Goal: Information Seeking & Learning: Learn about a topic

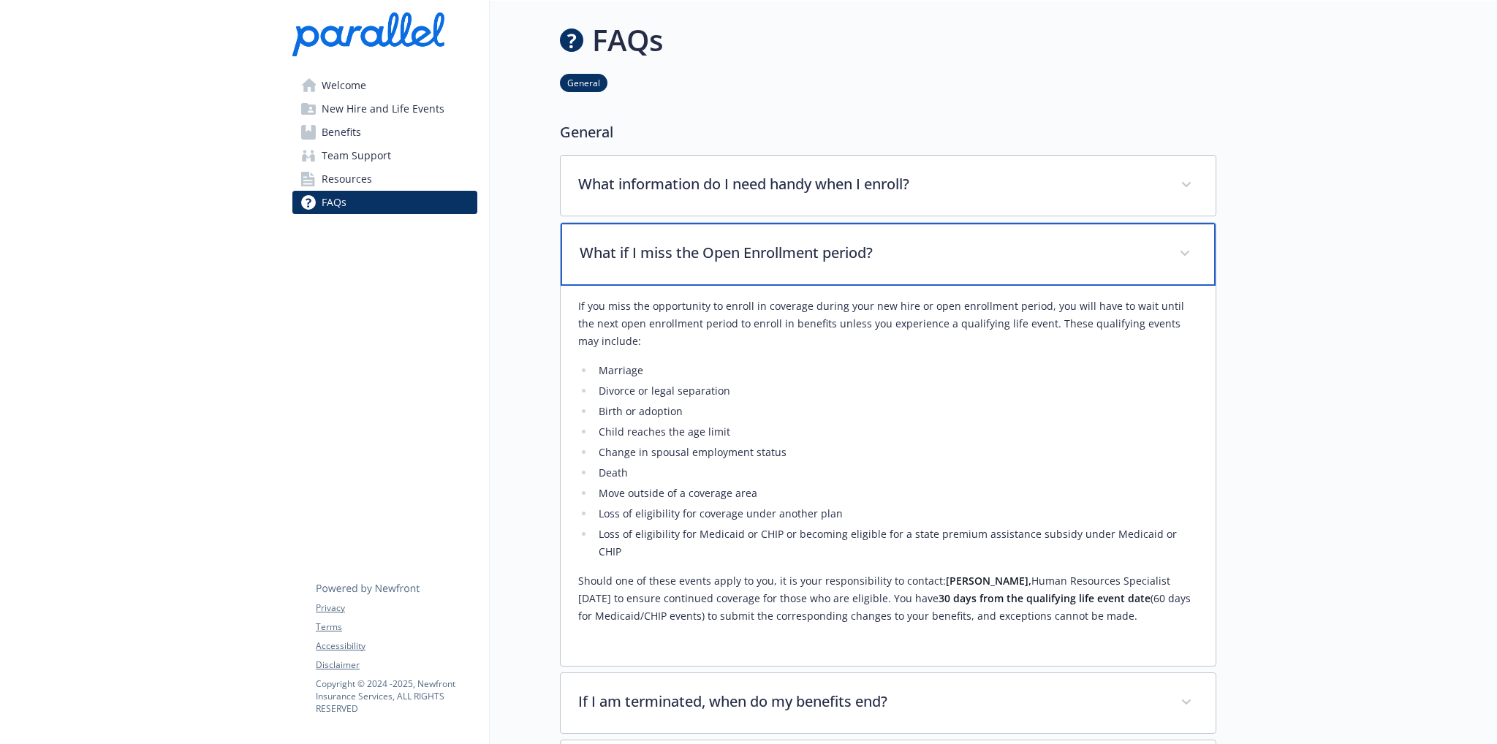
click at [1184, 251] on icon at bounding box center [1185, 254] width 9 height 6
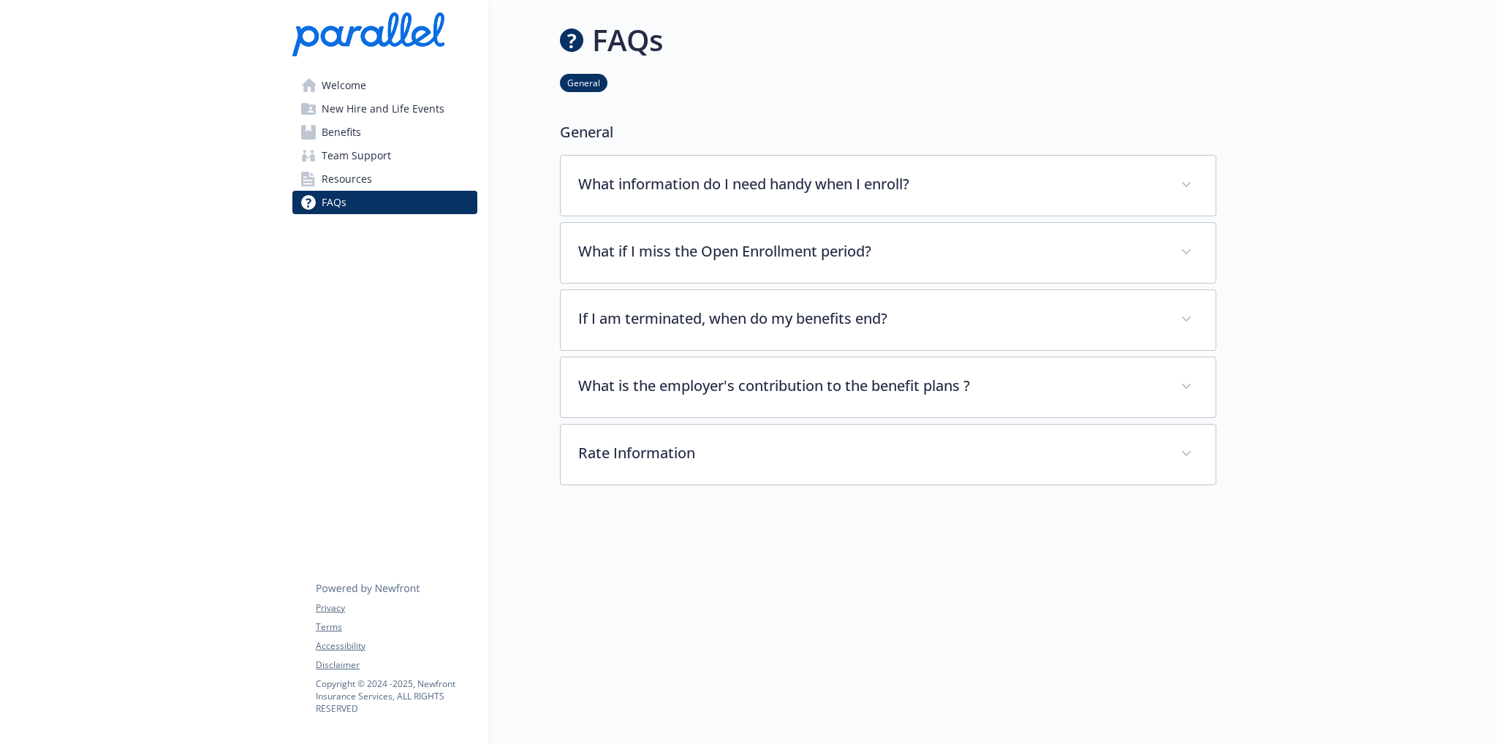
click at [353, 80] on span "Welcome" at bounding box center [344, 85] width 45 height 23
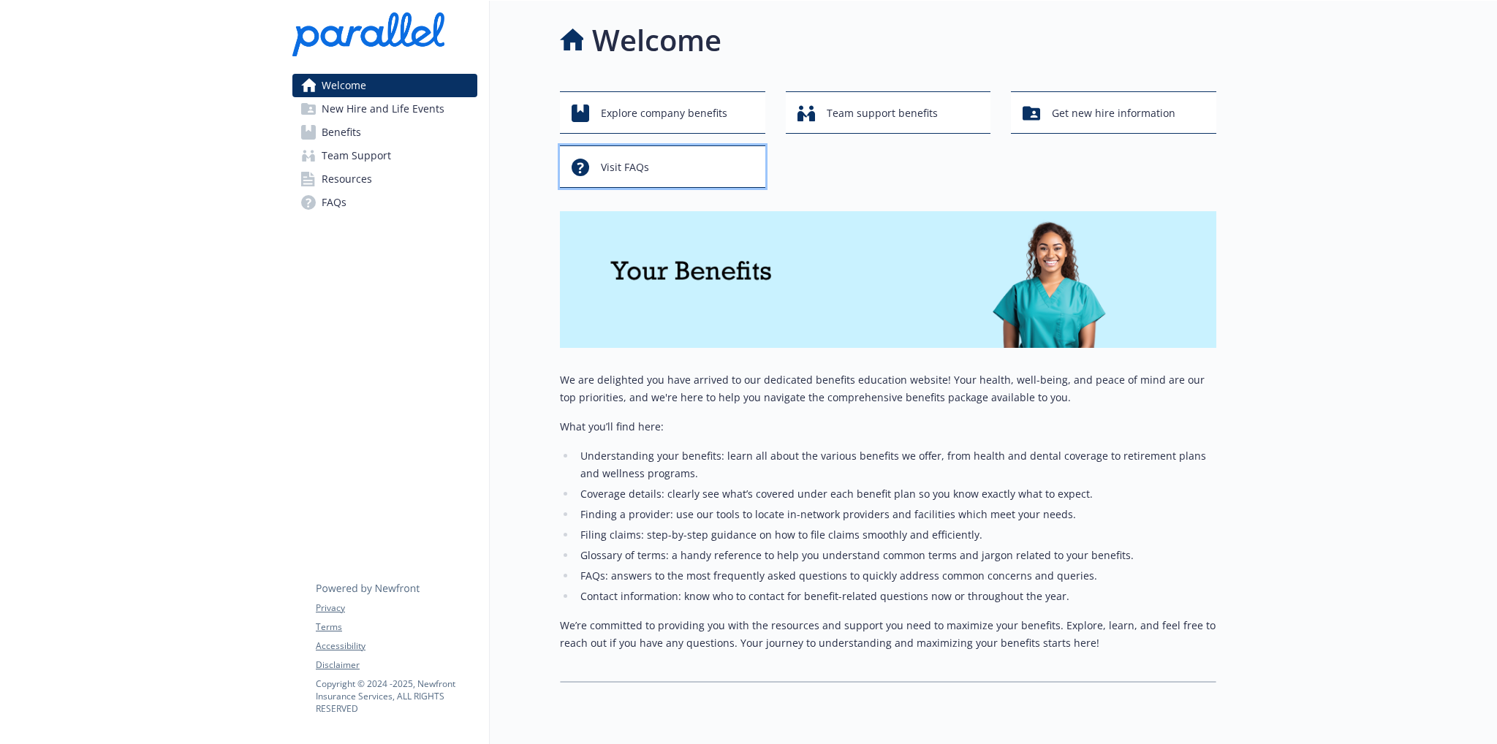
click at [650, 173] on div "Visit FAQs" at bounding box center [665, 168] width 186 height 28
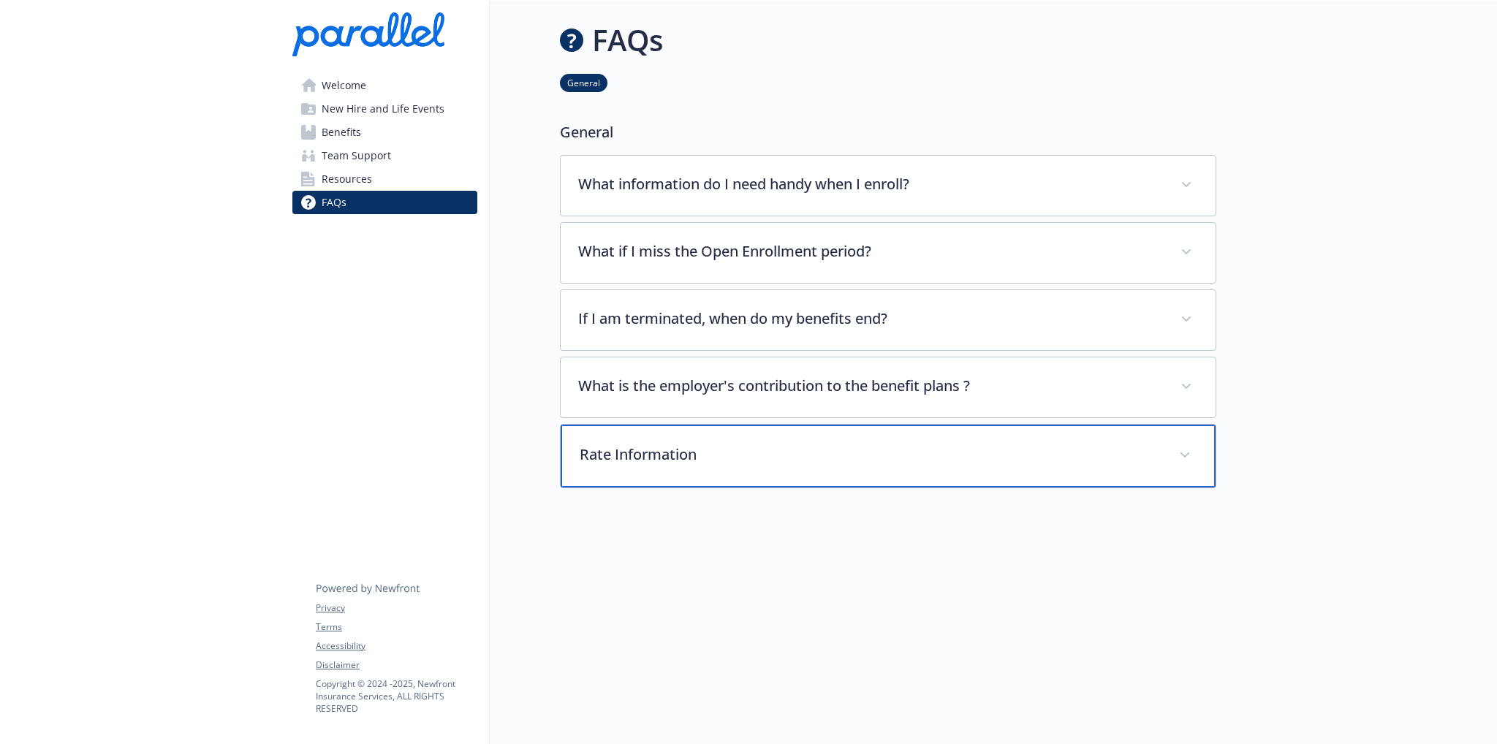
click at [650, 450] on p "Rate Information" at bounding box center [871, 455] width 582 height 22
click at [664, 450] on p "Rate Information" at bounding box center [871, 455] width 582 height 22
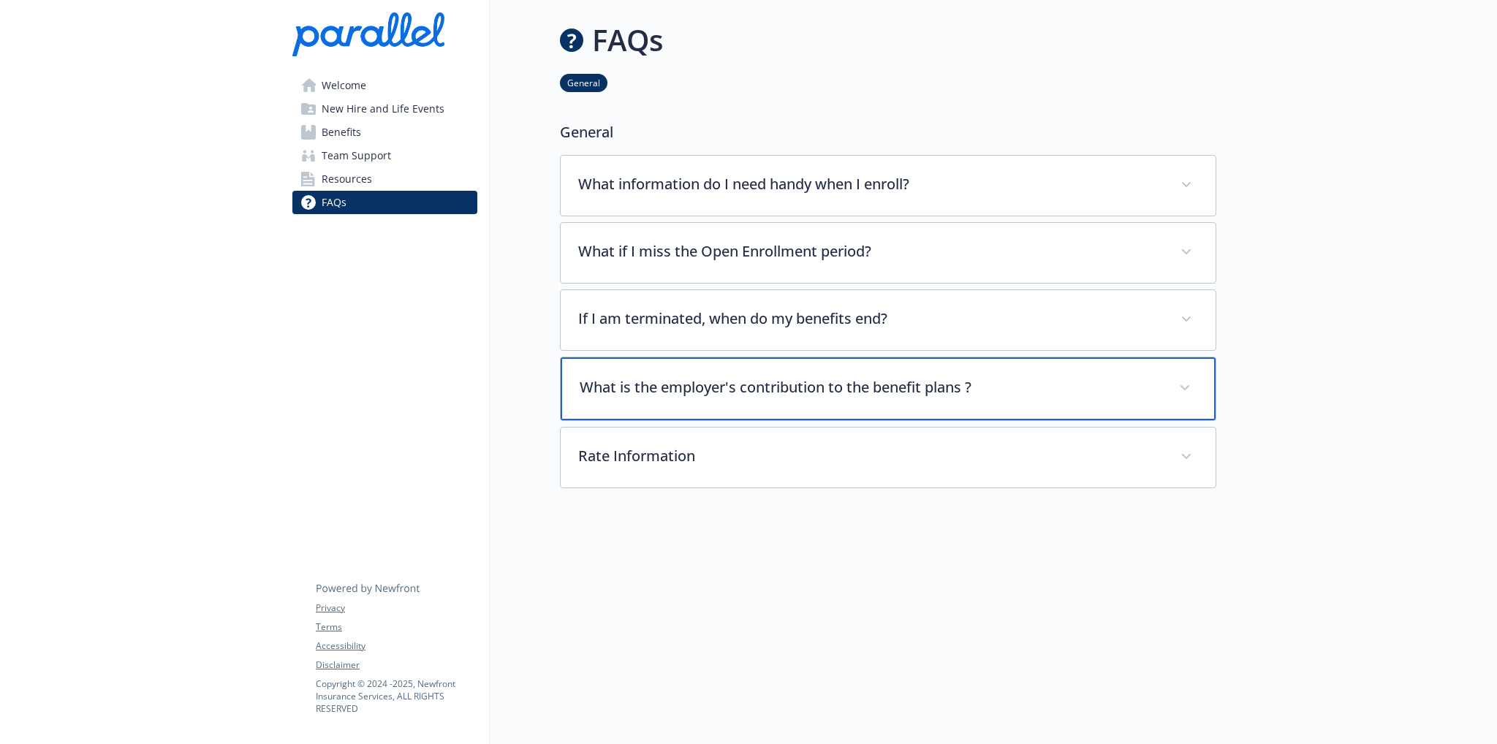
click at [652, 386] on p "What is the employer's contribution to the benefit plans ?" at bounding box center [871, 387] width 582 height 22
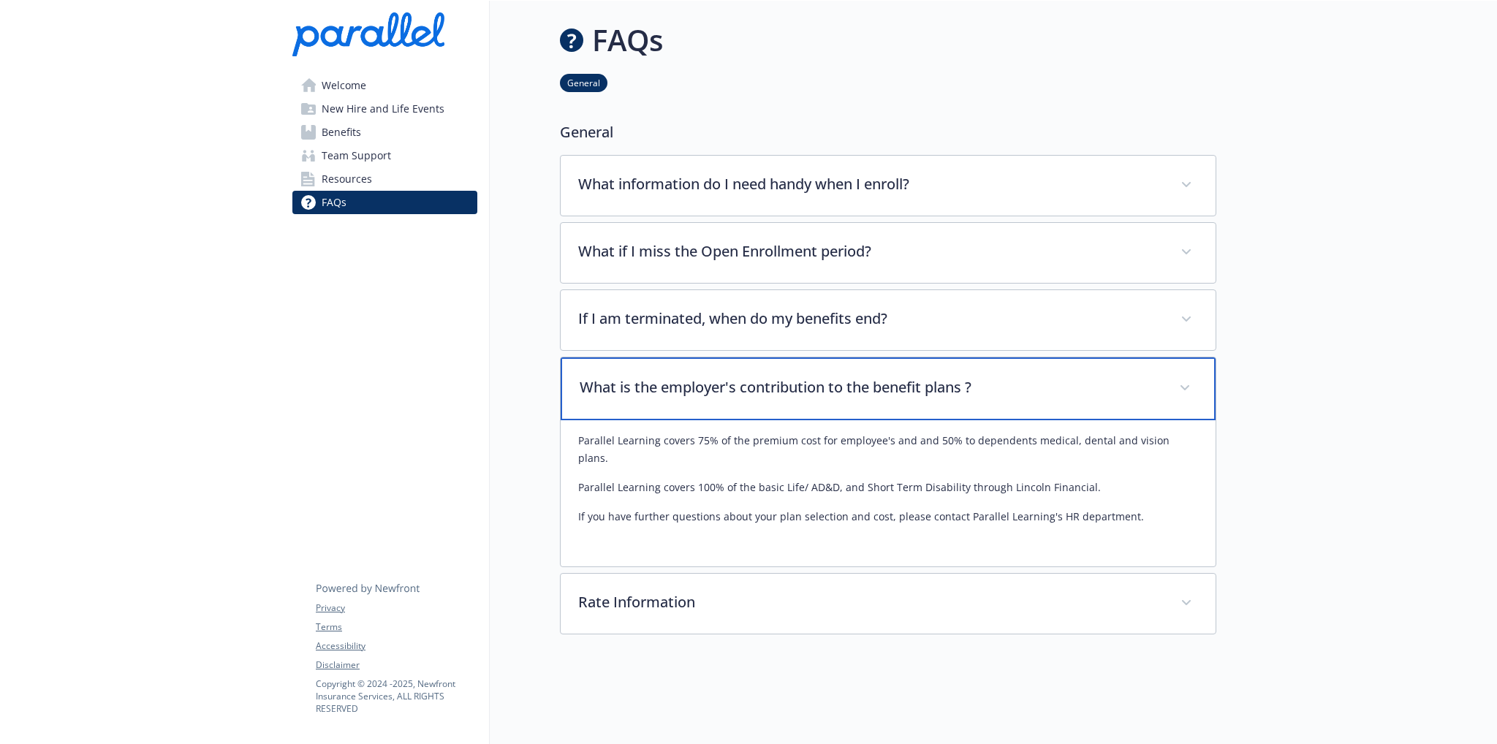
click at [675, 388] on p "What is the employer's contribution to the benefit plans ?" at bounding box center [871, 387] width 582 height 22
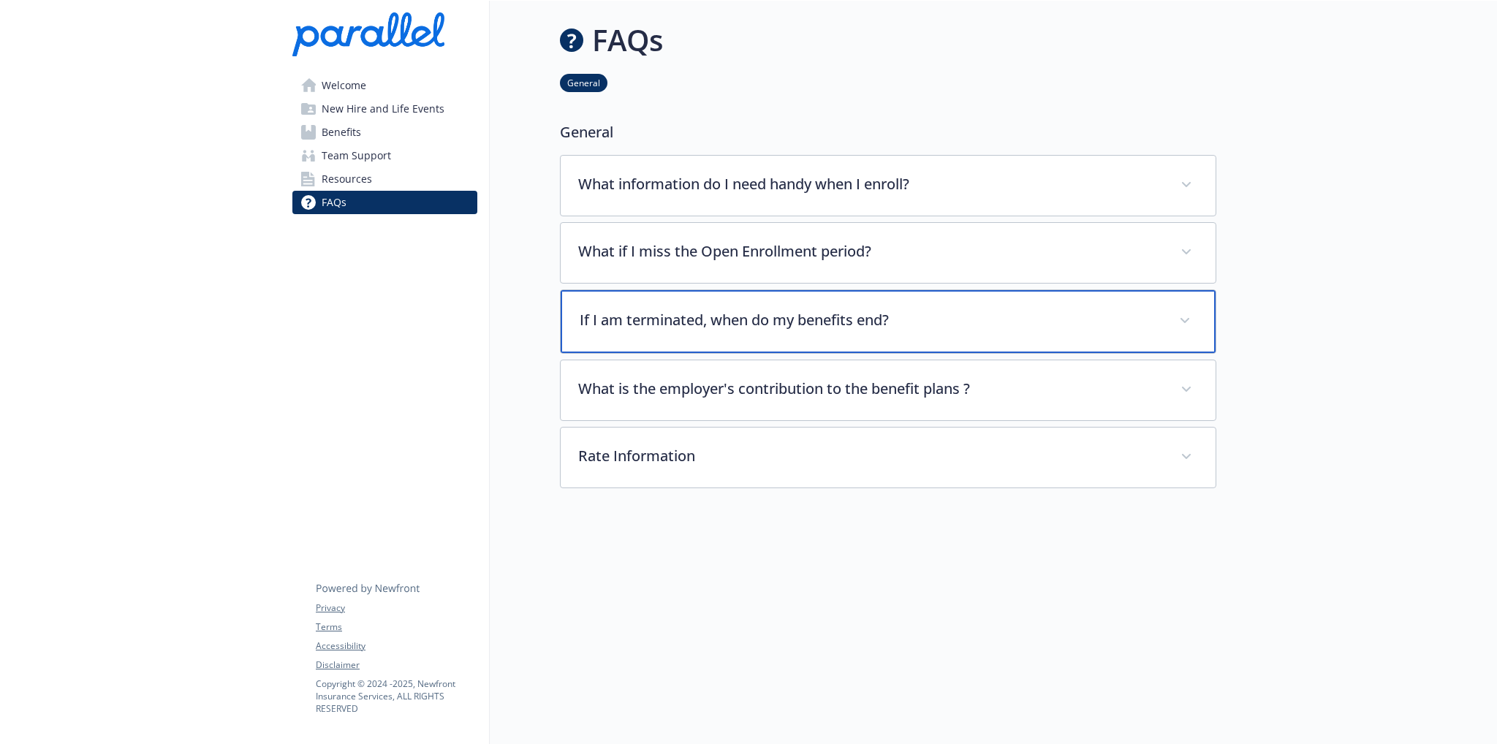
click at [668, 322] on p "If I am terminated, when do my benefits end?" at bounding box center [871, 320] width 582 height 22
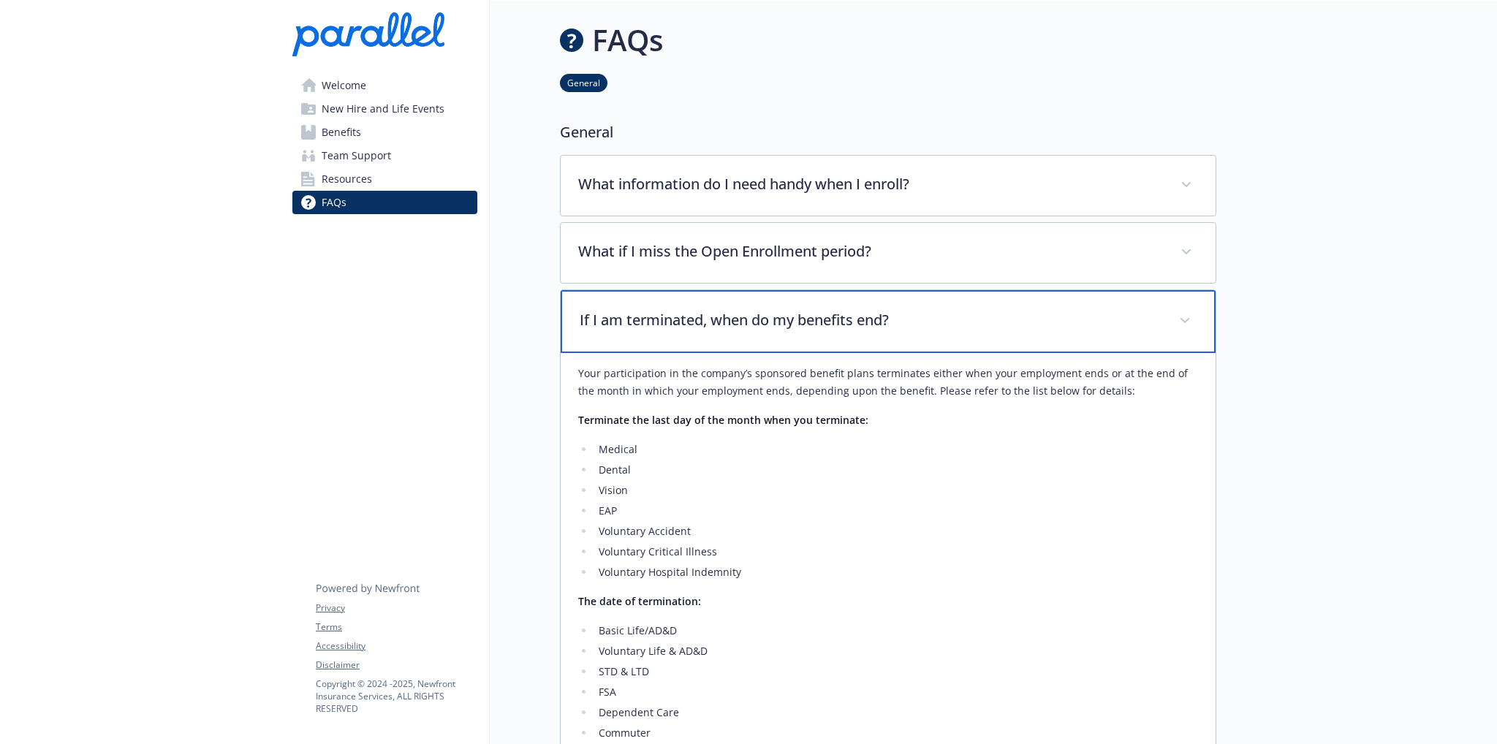
click at [668, 322] on p "If I am terminated, when do my benefits end?" at bounding box center [871, 320] width 582 height 22
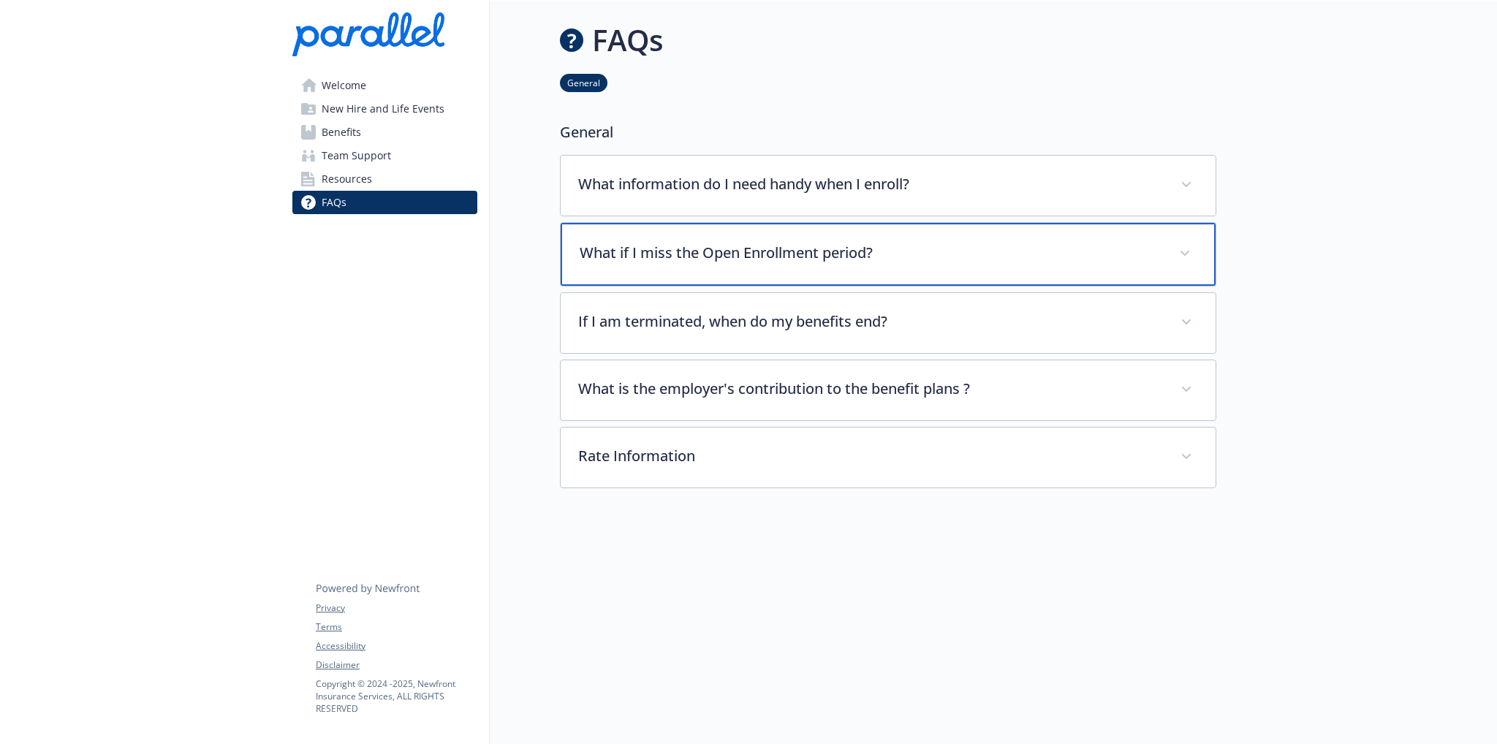
click at [670, 251] on p "What if I miss the Open Enrollment period?" at bounding box center [871, 253] width 582 height 22
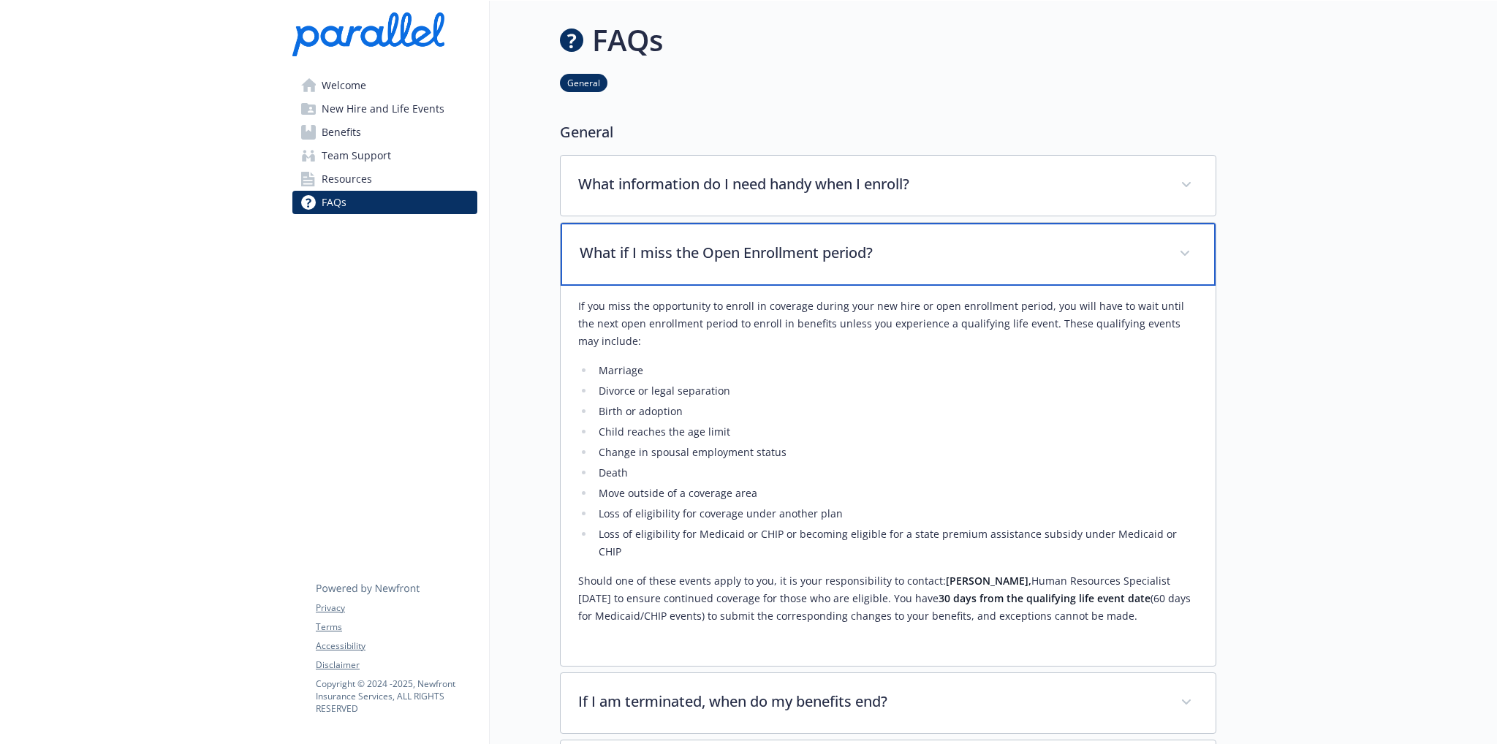
click at [670, 251] on p "What if I miss the Open Enrollment period?" at bounding box center [871, 253] width 582 height 22
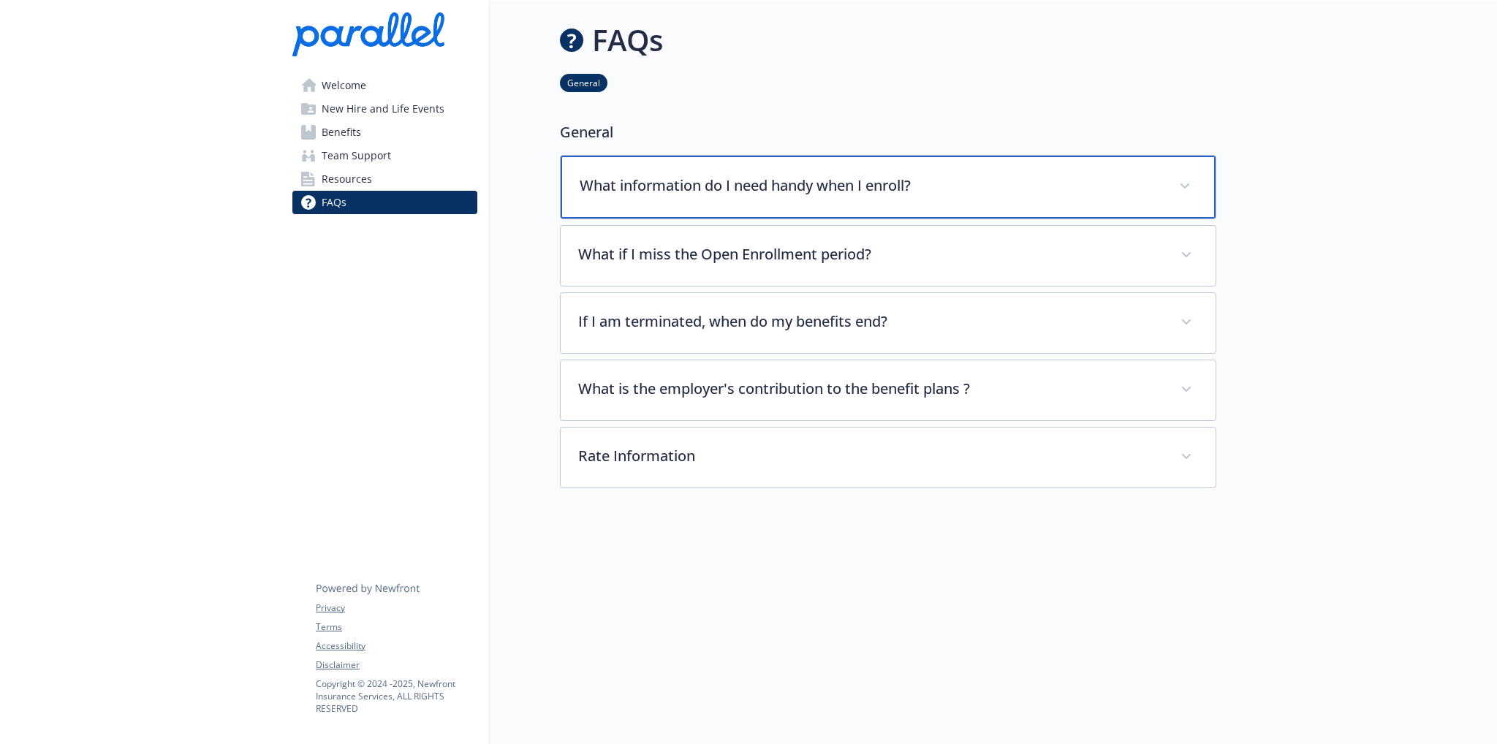
click at [673, 198] on div "What information do I need handy when I enroll?" at bounding box center [888, 187] width 655 height 63
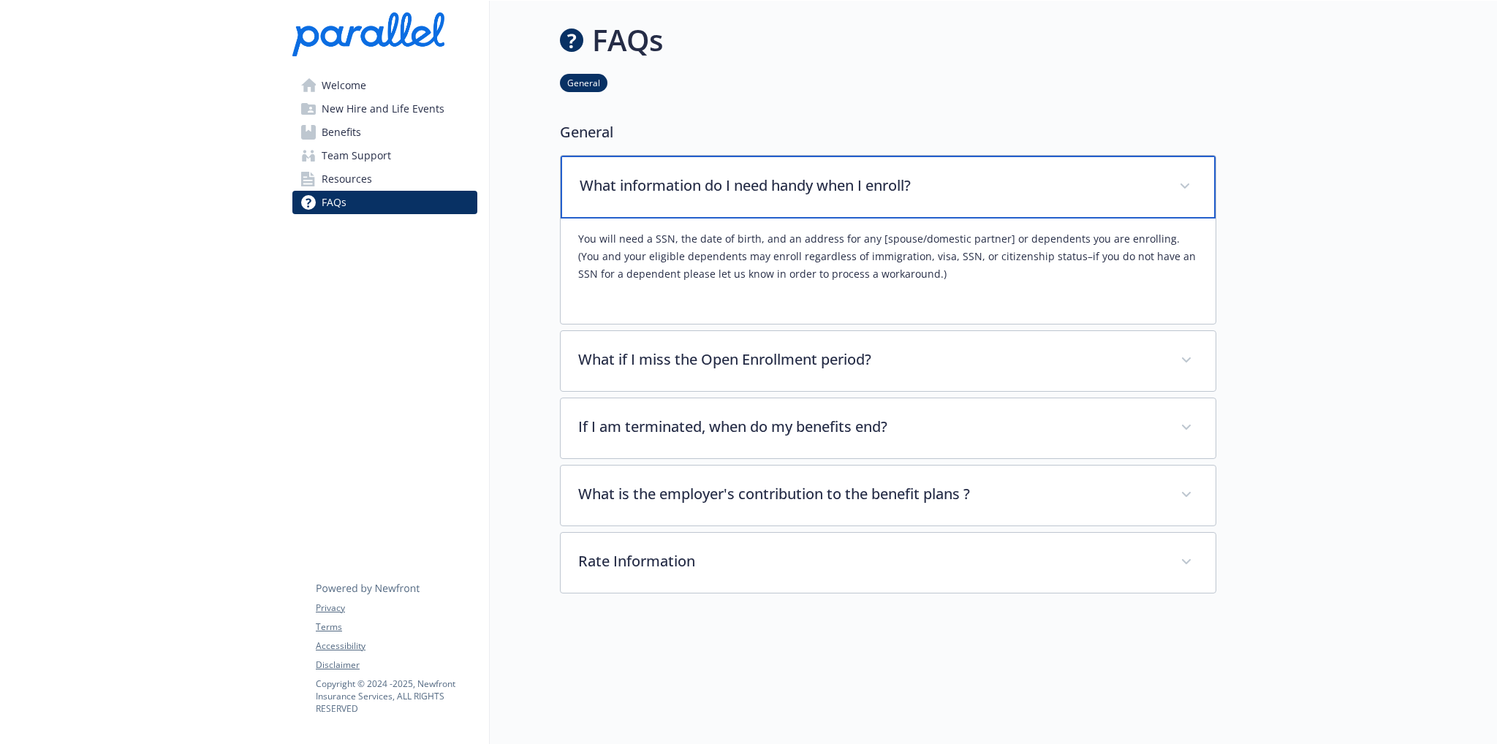
click at [882, 194] on p "What information do I need handy when I enroll?" at bounding box center [871, 186] width 582 height 22
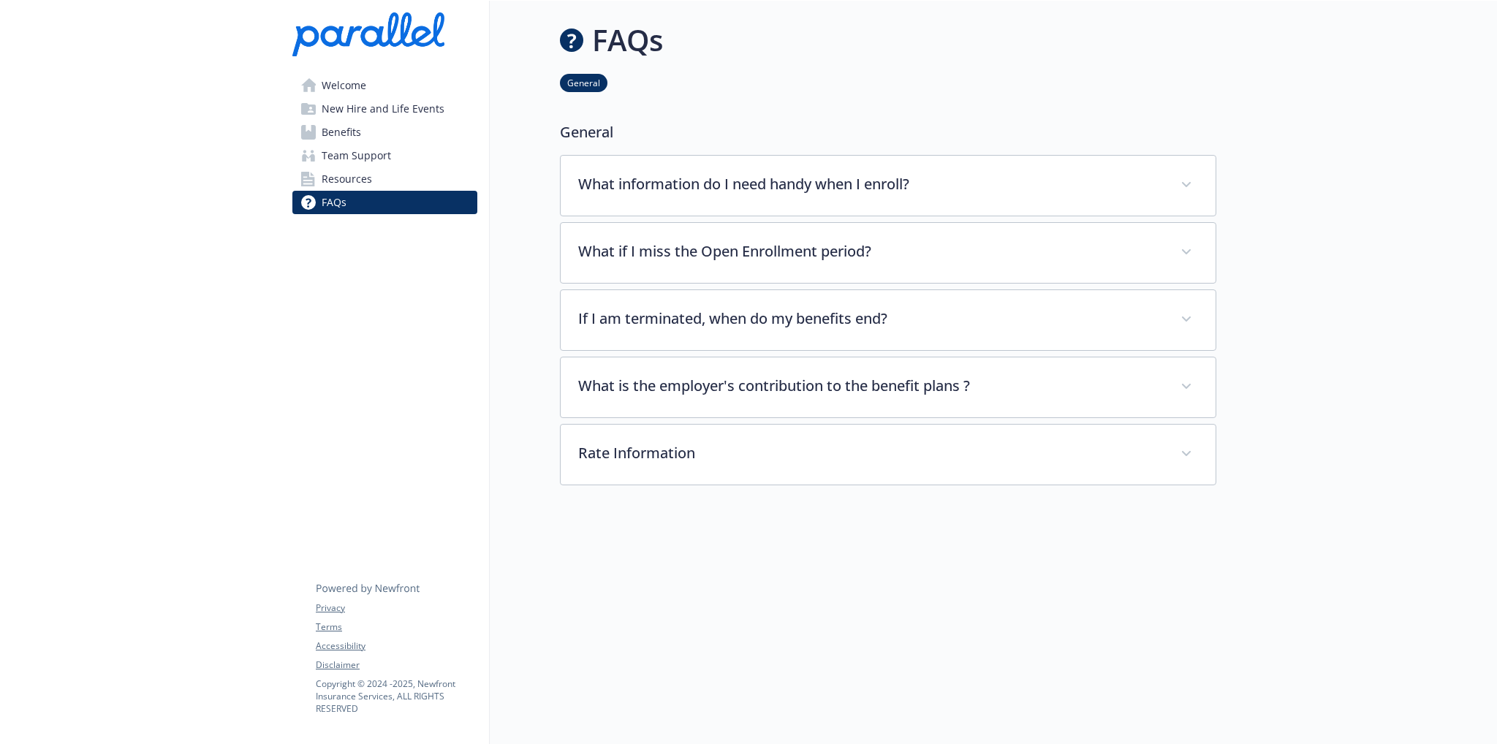
click at [349, 140] on span "Benefits" at bounding box center [341, 132] width 39 height 23
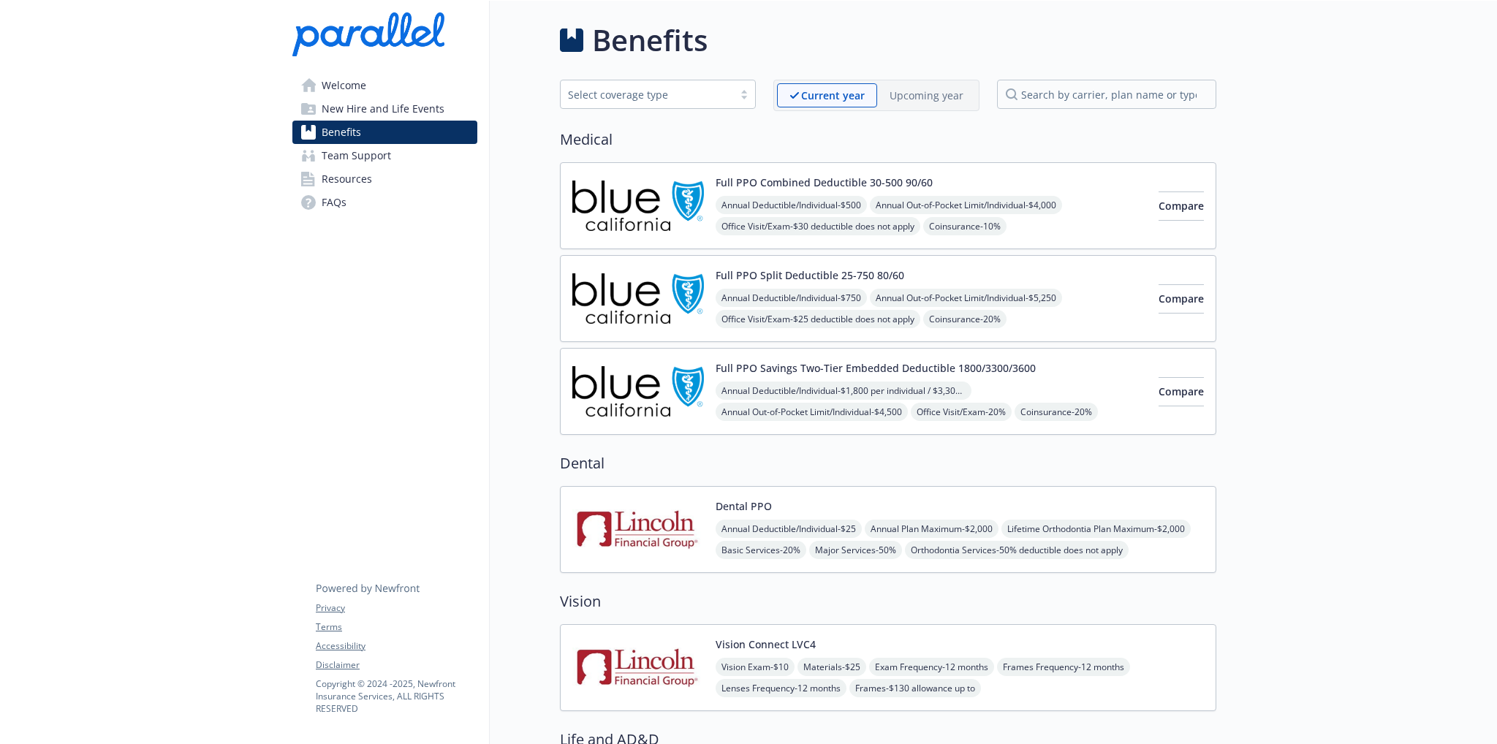
click at [398, 121] on link "Benefits" at bounding box center [384, 132] width 185 height 23
click at [404, 106] on span "New Hire and Life Events" at bounding box center [383, 108] width 123 height 23
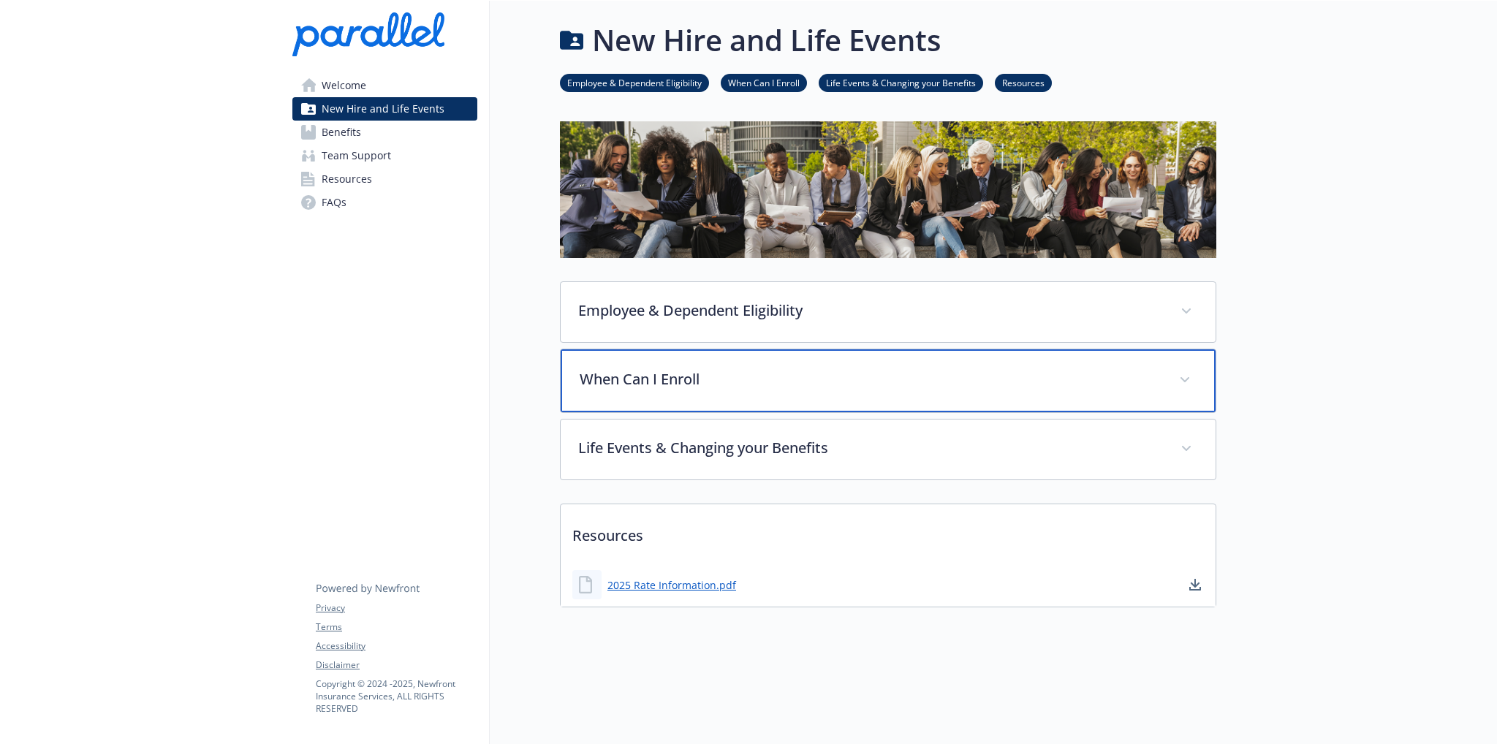
click at [678, 378] on p "When Can I Enroll" at bounding box center [871, 379] width 582 height 22
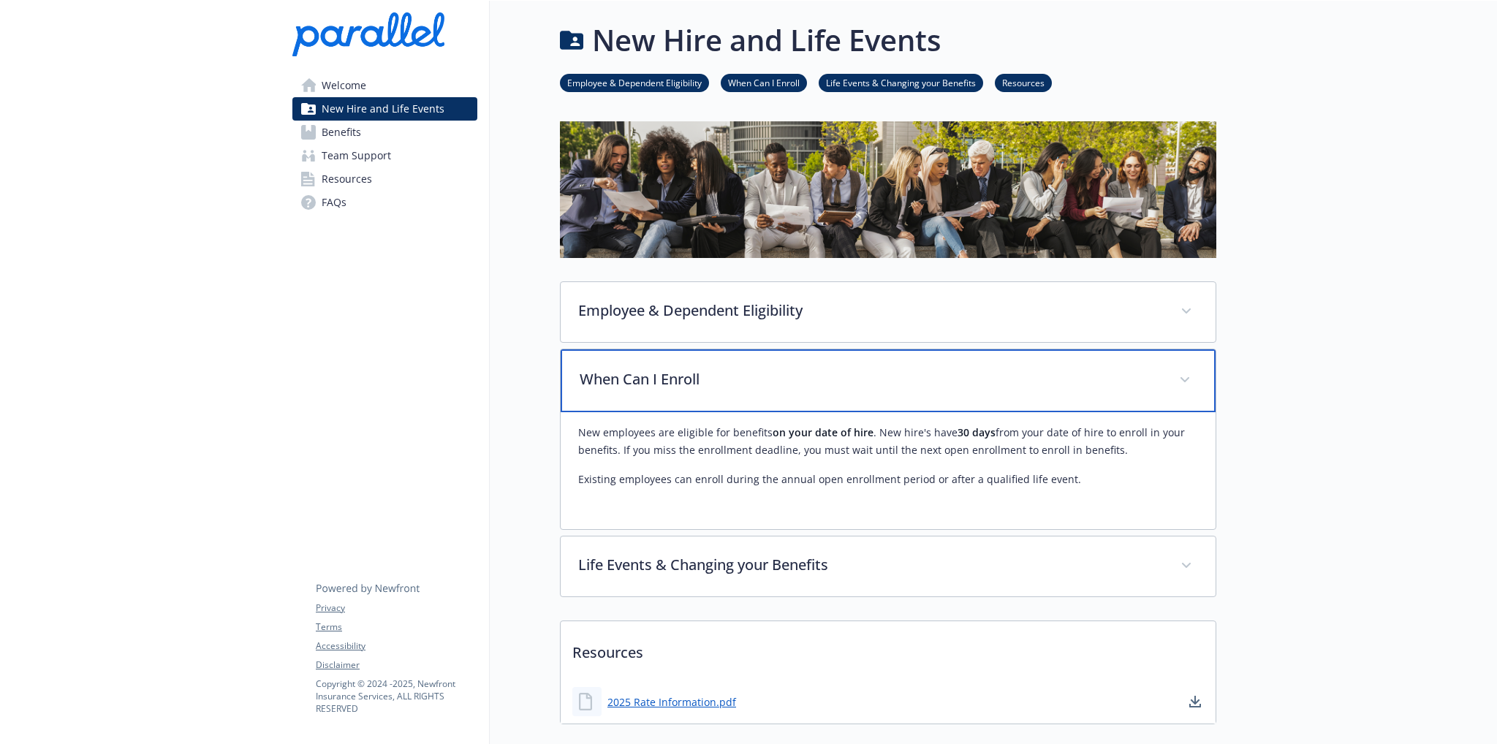
click at [706, 385] on p "When Can I Enroll" at bounding box center [871, 379] width 582 height 22
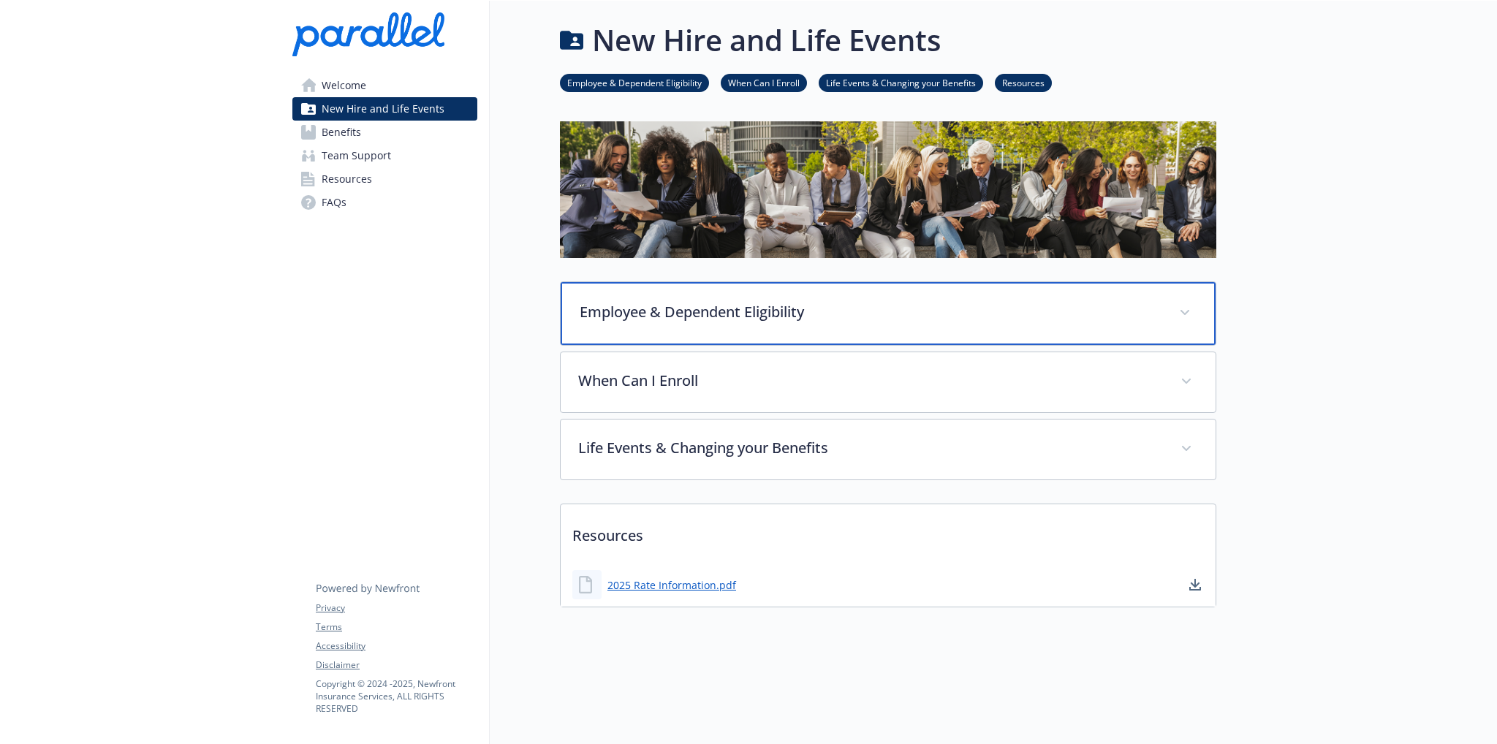
click at [727, 327] on div "Employee & Dependent Eligibility" at bounding box center [888, 313] width 655 height 63
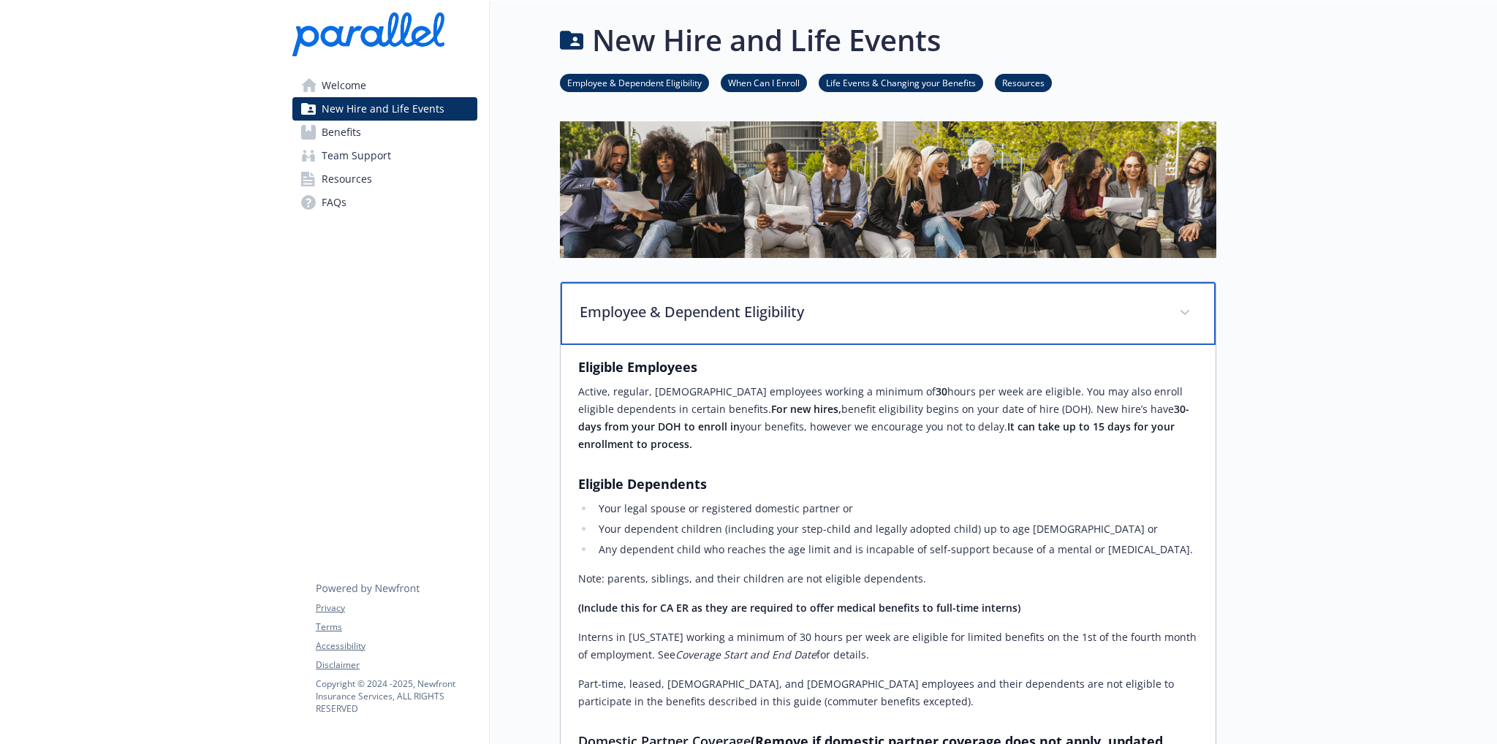
click at [728, 325] on div "Employee & Dependent Eligibility" at bounding box center [888, 313] width 655 height 63
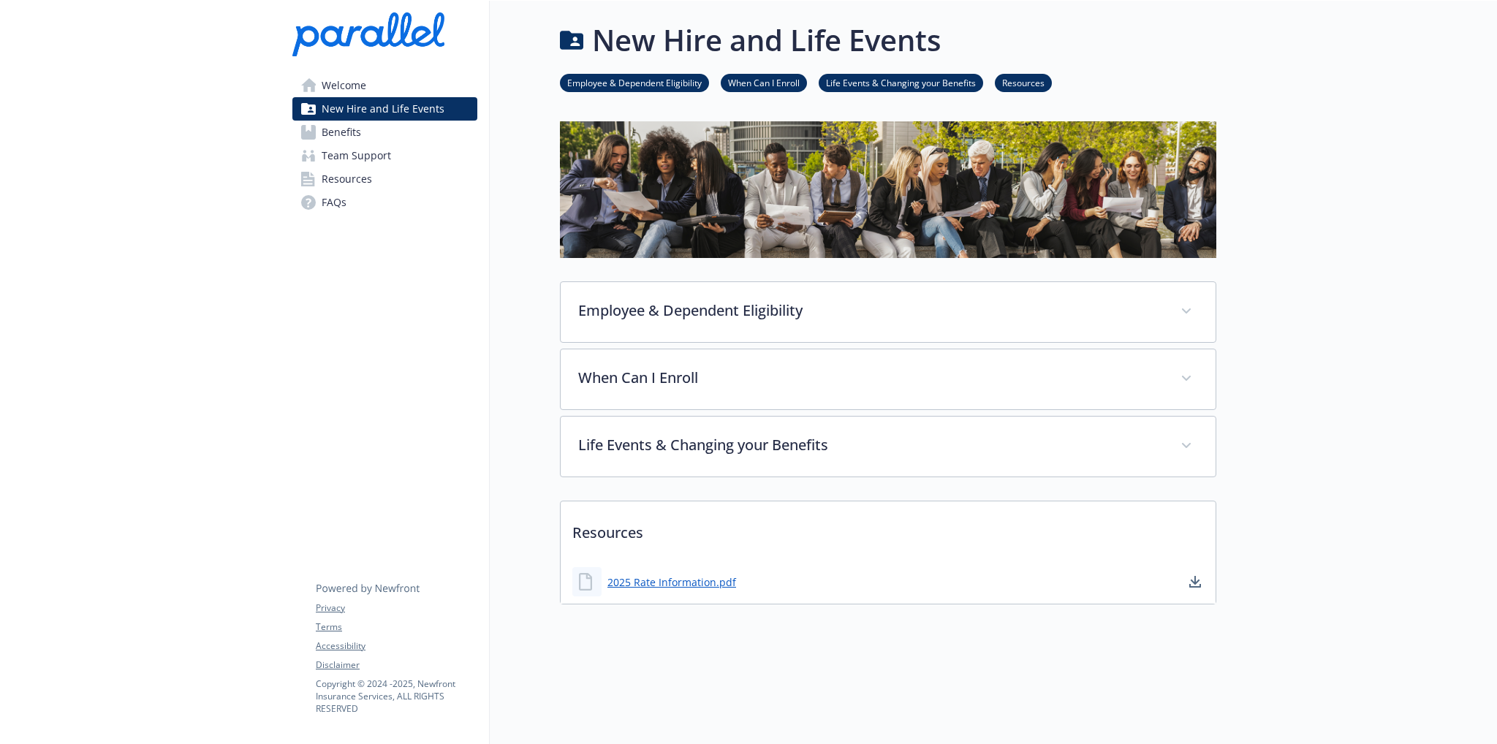
click at [346, 88] on span "Welcome" at bounding box center [344, 85] width 45 height 23
